Goal: Information Seeking & Learning: Learn about a topic

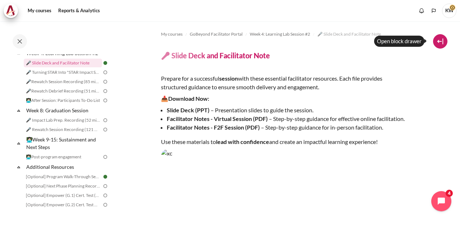
click at [442, 39] on button at bounding box center [440, 41] width 14 height 14
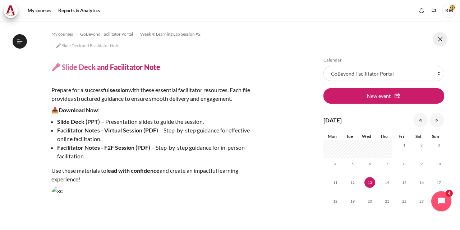
click at [440, 40] on button at bounding box center [440, 39] width 14 height 14
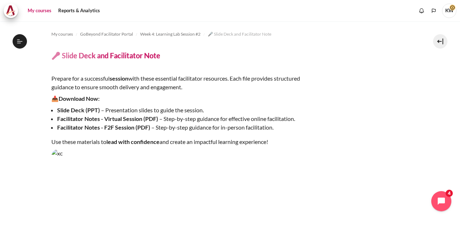
click at [48, 9] on link "My courses" at bounding box center [39, 11] width 29 height 14
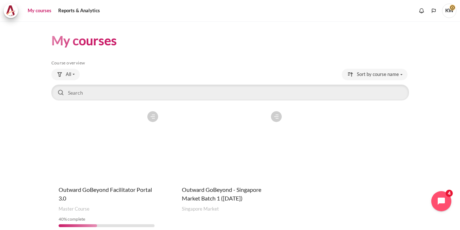
click at [258, 147] on figure "Content" at bounding box center [230, 143] width 111 height 72
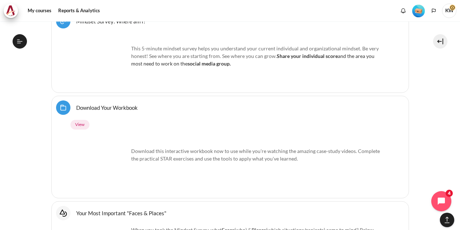
scroll to position [443, 0]
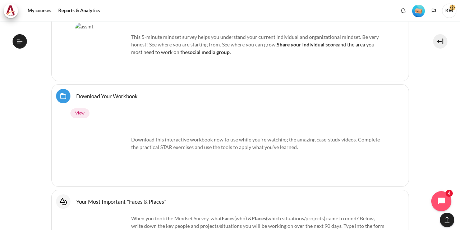
click at [115, 93] on link "Download Your Workbook Folder" at bounding box center [106, 95] width 61 height 7
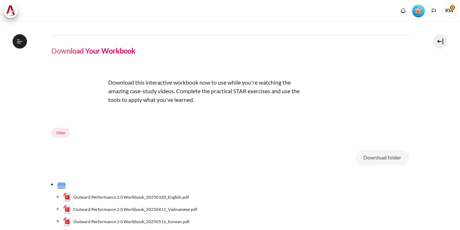
scroll to position [108, 0]
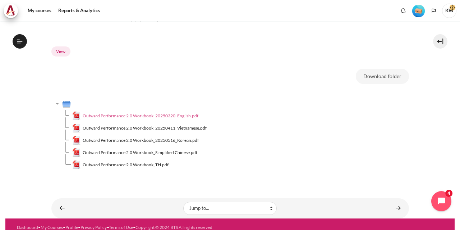
click at [169, 115] on span "Outward Performance 2.0 Workbook_20250320_English.pdf" at bounding box center [141, 115] width 116 height 6
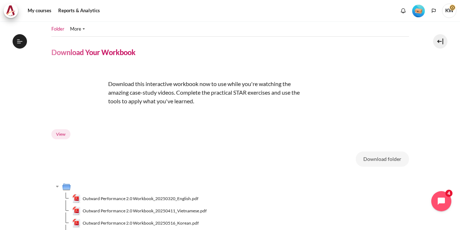
scroll to position [0, 0]
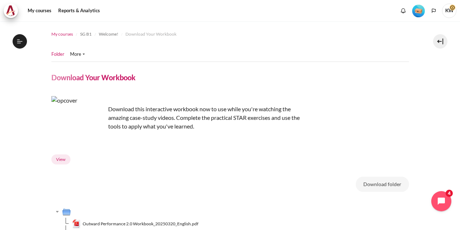
click at [63, 34] on span "My courses" at bounding box center [62, 34] width 22 height 6
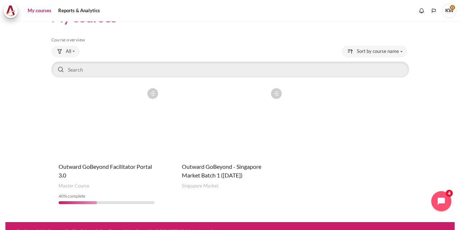
scroll to position [33, 0]
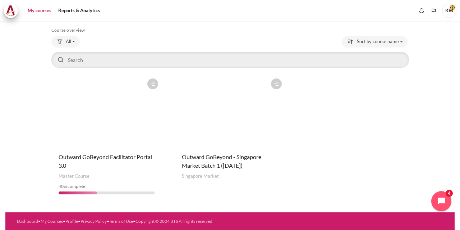
click at [230, 125] on figure "Content" at bounding box center [230, 111] width 111 height 72
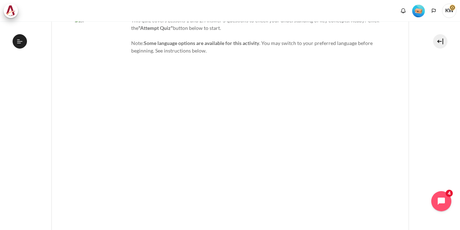
scroll to position [2012, 0]
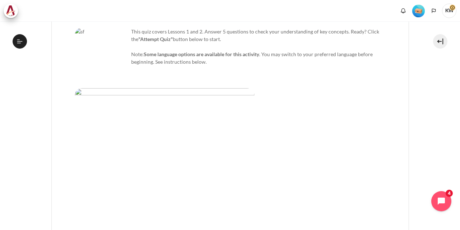
click at [362, 147] on div "This quiz covers Lessons 1 and 2. Answer 5 questions to check your understandin…" at bounding box center [230, 148] width 311 height 241
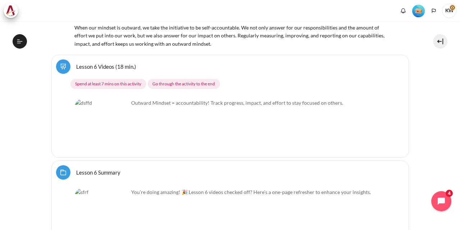
scroll to position [4807, 0]
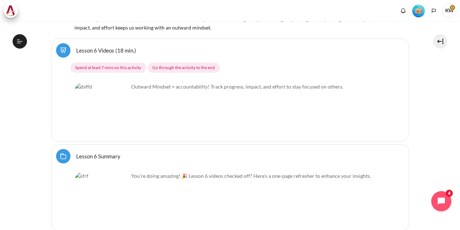
click at [114, 172] on img "Content" at bounding box center [102, 199] width 54 height 54
click at [88, 172] on img "Content" at bounding box center [102, 199] width 54 height 54
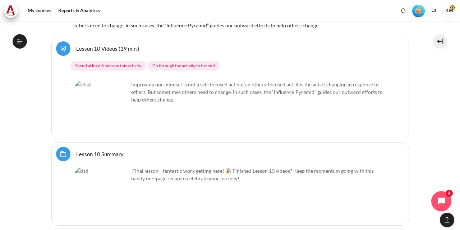
scroll to position [7729, 0]
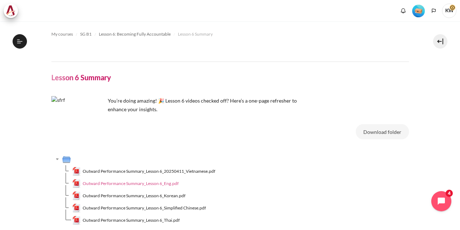
click at [147, 182] on span "Outward Performance Summary_Lesson 6_Eng.pdf" at bounding box center [131, 183] width 96 height 6
click at [141, 183] on span "Outward Performance Summary_Lesson 7_Eng.pdf" at bounding box center [131, 183] width 96 height 6
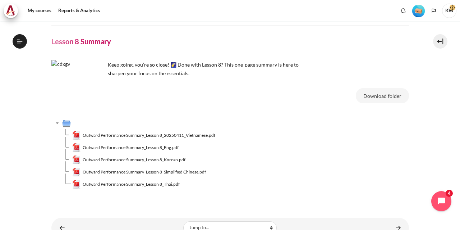
scroll to position [496, 0]
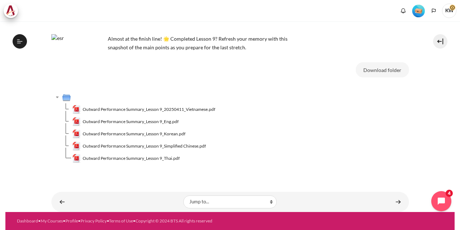
scroll to position [61, 0]
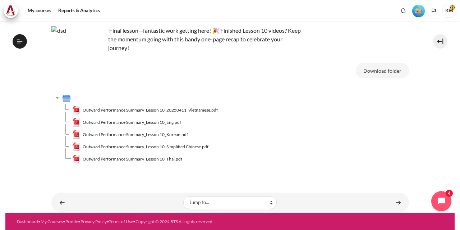
scroll to position [627, 0]
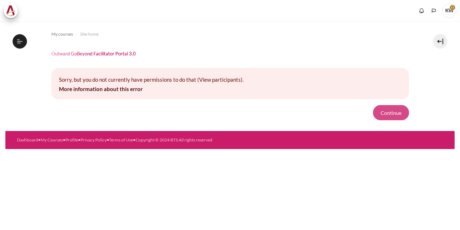
click at [391, 109] on button "Continue" at bounding box center [391, 112] width 36 height 15
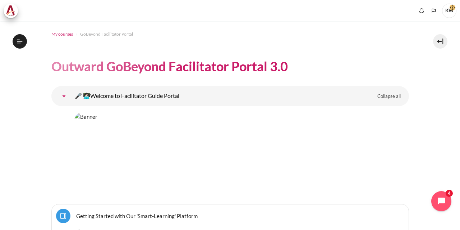
click at [63, 33] on span "My courses" at bounding box center [62, 34] width 22 height 6
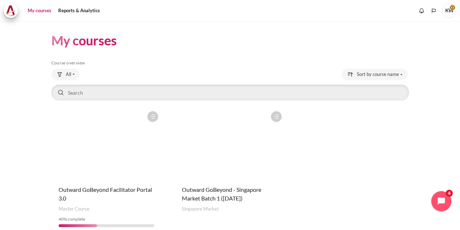
click at [236, 151] on figure "Content" at bounding box center [230, 143] width 111 height 72
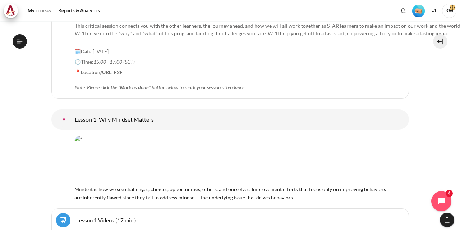
scroll to position [9, 0]
